Goal: Check status: Check status

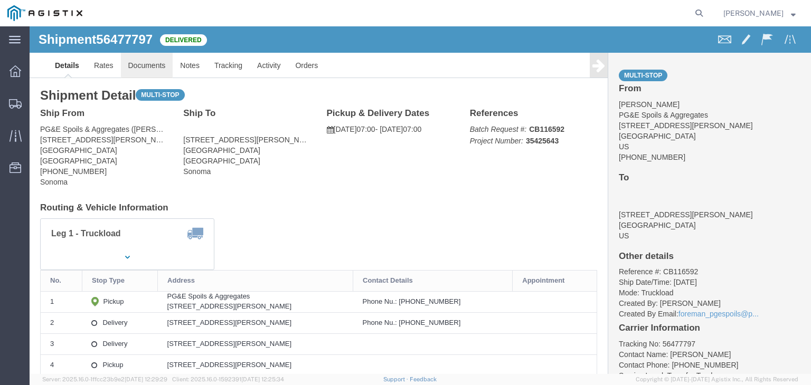
click link "Documents"
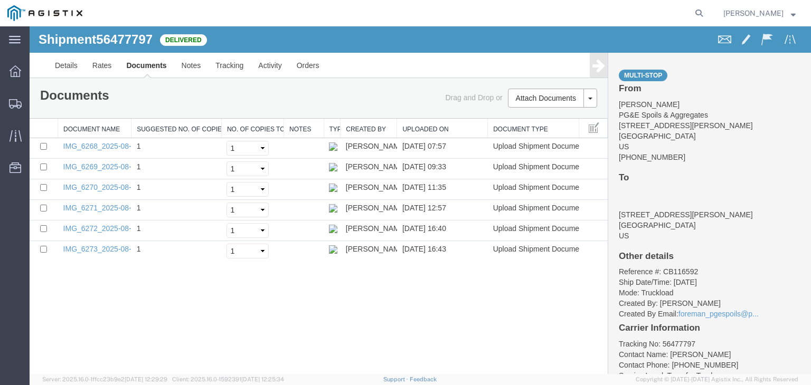
click at [602, 68] on icon at bounding box center [598, 65] width 13 height 15
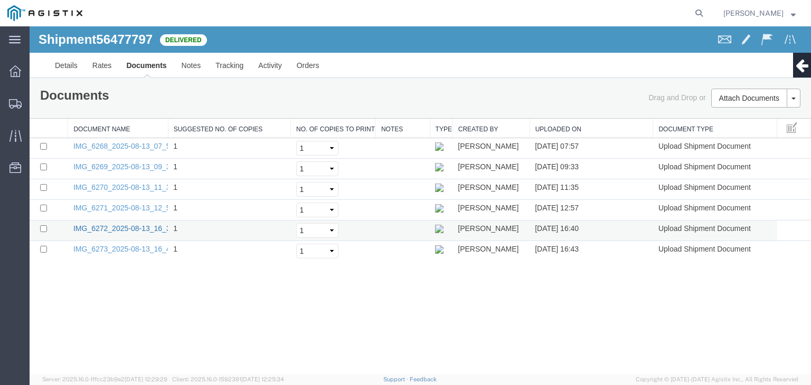
click at [130, 228] on link "IMG_6272_2025-08-13_16_39_32.jpeg" at bounding box center [137, 228] width 129 height 8
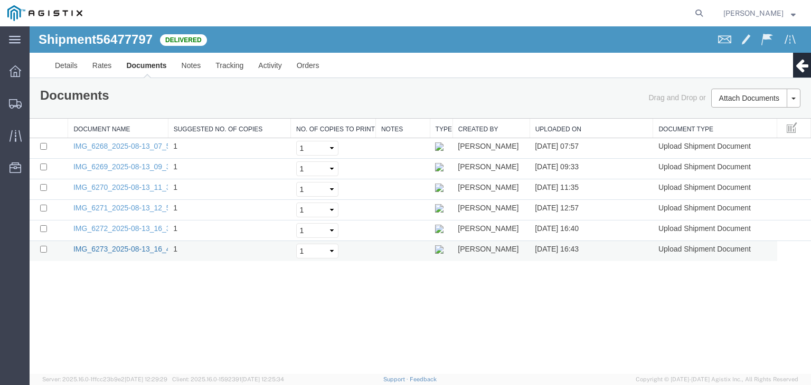
click at [131, 250] on link "IMG_6273_2025-08-13_16_43_31.jpeg" at bounding box center [137, 249] width 129 height 8
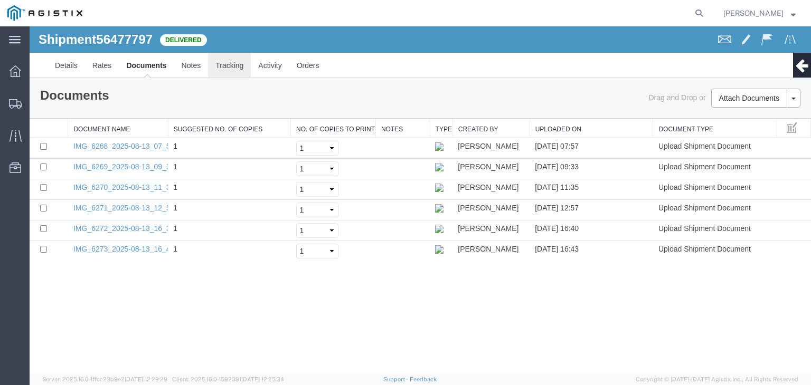
click at [228, 63] on link "Tracking" at bounding box center [229, 65] width 43 height 25
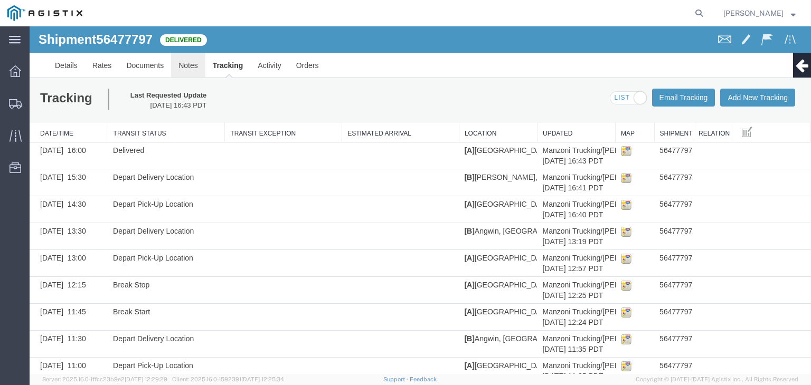
click at [188, 63] on link "Notes" at bounding box center [188, 65] width 34 height 25
